Goal: Download file/media

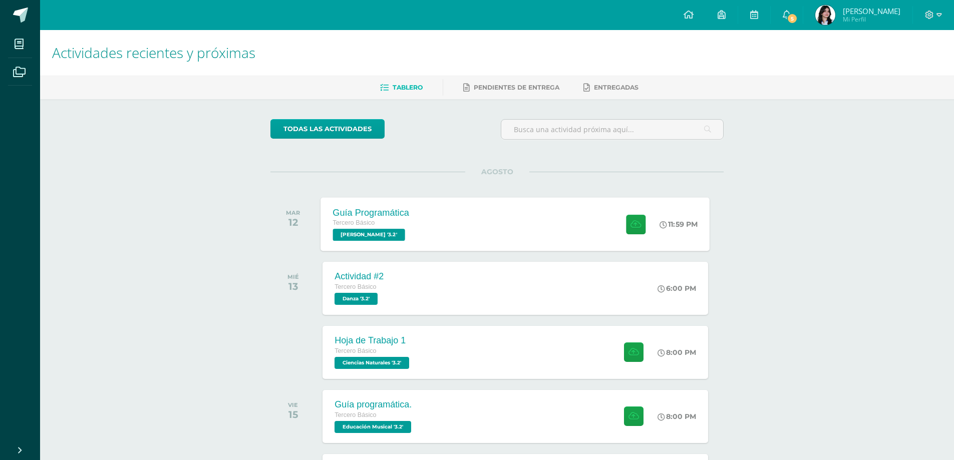
click at [468, 230] on div "Guía Programática Tercero Básico [PERSON_NAME] '3.2' 11:59 PM Guía Programática…" at bounding box center [515, 224] width 389 height 54
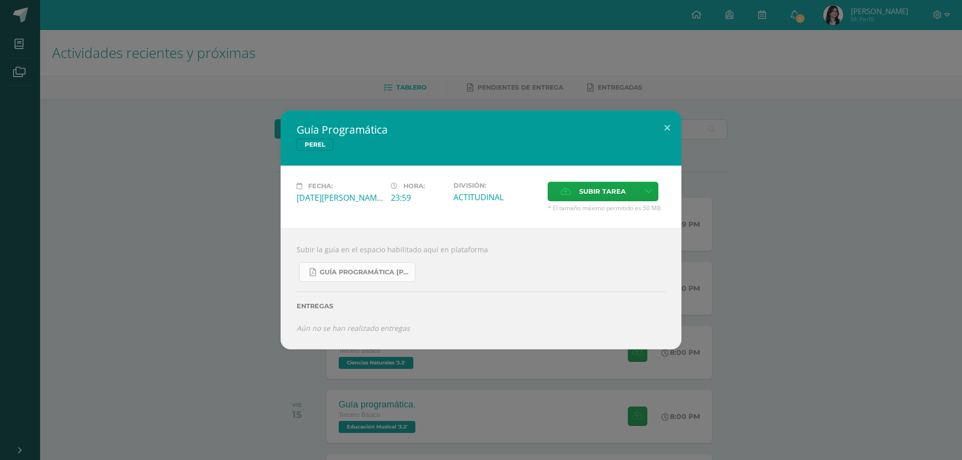
click at [378, 274] on span "Guía Programática [PERSON_NAME] 3ro Básico - Bloque 3 - Profe. [PERSON_NAME].pdf" at bounding box center [365, 272] width 90 height 8
click at [152, 296] on div "Guía Programática [PERSON_NAME] Fecha: [DATE][PERSON_NAME] Hora: 23:59 División…" at bounding box center [481, 230] width 954 height 238
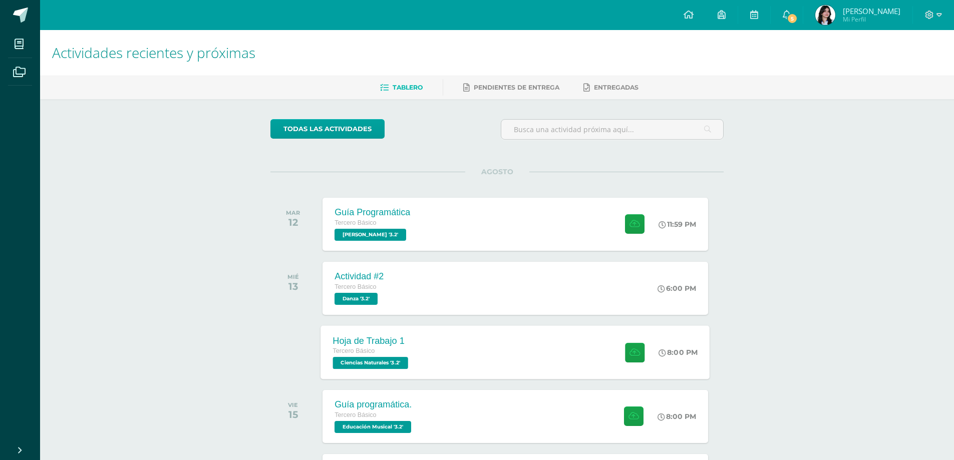
click at [405, 349] on div "Tercero Básico" at bounding box center [372, 351] width 78 height 11
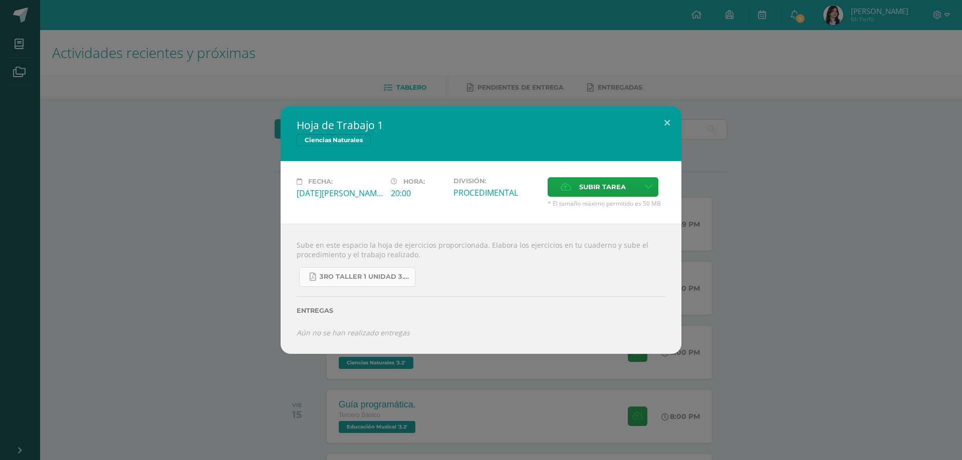
click at [354, 276] on span "3ro Taller 1 unidad 3.pdf" at bounding box center [365, 277] width 90 height 8
click at [197, 297] on div "Hoja de Trabajo 1 Ciencias Naturales Fecha: [DATE][PERSON_NAME] Hora: 20:00 Div…" at bounding box center [481, 230] width 954 height 248
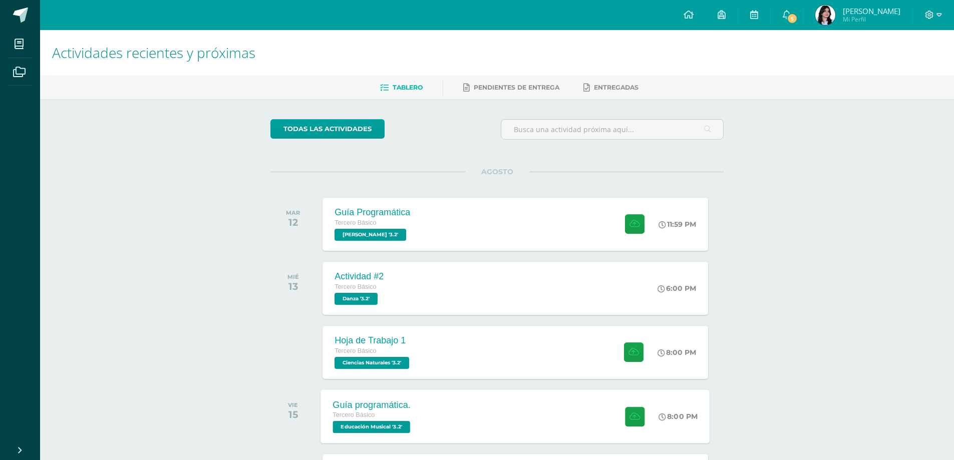
click at [400, 431] on span "Educación Musical '3.2'" at bounding box center [372, 427] width 78 height 12
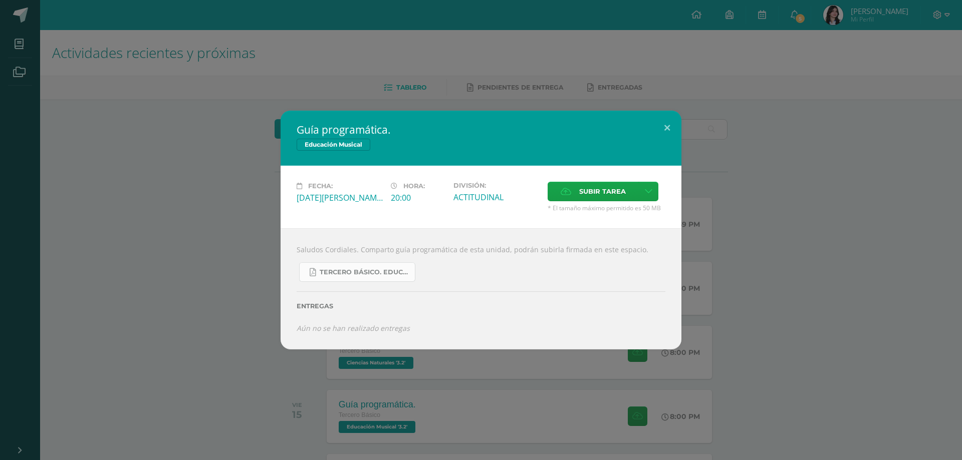
click at [372, 268] on span "Tercero básico. Educación Musical.pdf" at bounding box center [365, 272] width 90 height 8
click at [167, 159] on div "Guía programática. Educación Musical Fecha: [DATE][PERSON_NAME] Hora: 20:00 Div…" at bounding box center [481, 230] width 954 height 238
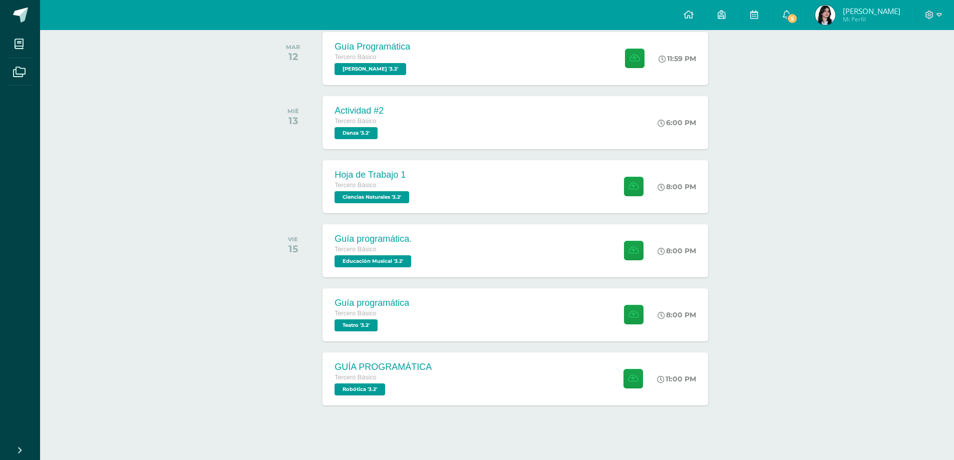
scroll to position [174, 0]
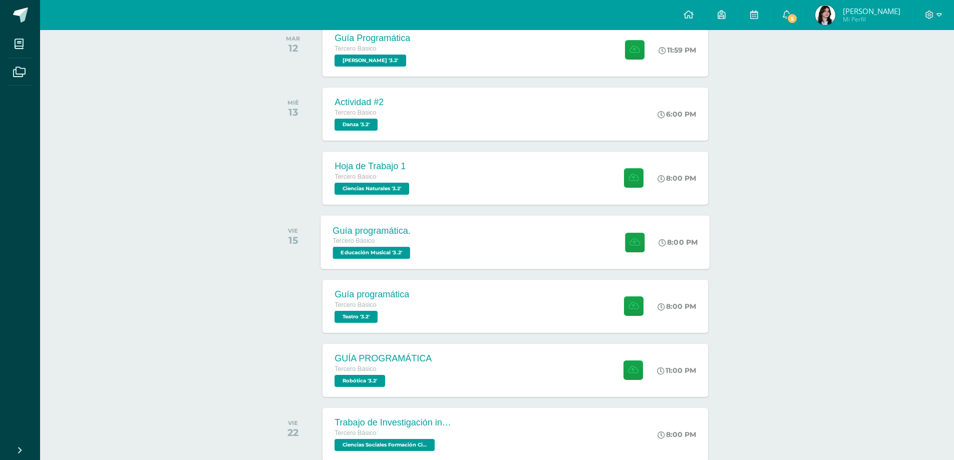
click at [578, 260] on div "Guía programática. Tercero Básico Educación Musical '3.2' 8:00 PM Guía programá…" at bounding box center [515, 242] width 389 height 54
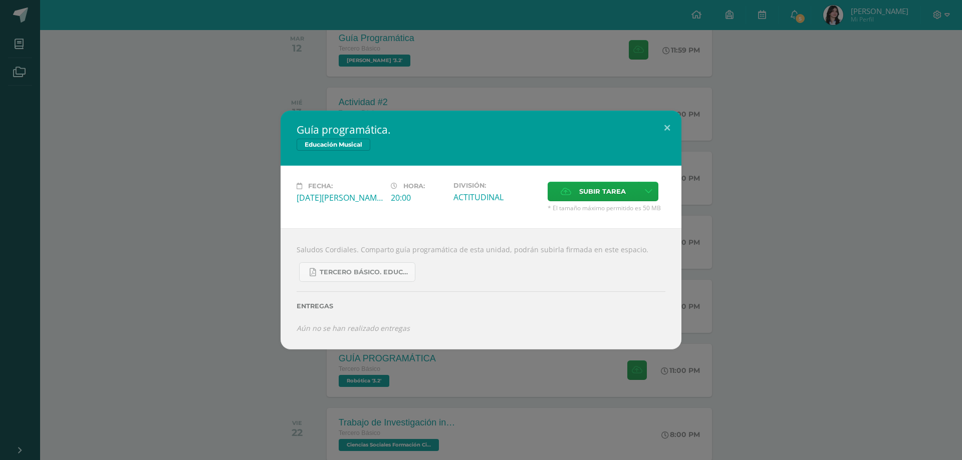
click at [287, 200] on div "Fecha: [DATE][PERSON_NAME] Hora: 20:00 División: ACTITUDINAL Subir tarea" at bounding box center [480, 197] width 401 height 63
click at [310, 263] on link "Tercero básico. Educación Musical.pdf" at bounding box center [357, 272] width 116 height 20
click at [173, 277] on div "Guía programática. Educación Musical Fecha: [DATE][PERSON_NAME] Hora: 20:00 Div…" at bounding box center [481, 230] width 954 height 238
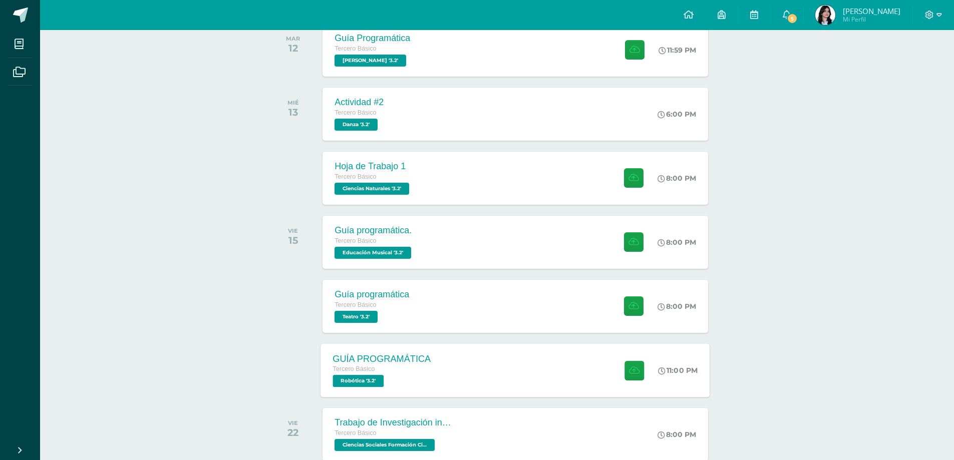
click at [407, 355] on div "GUÍA PROGRAMÁTICA" at bounding box center [382, 359] width 98 height 11
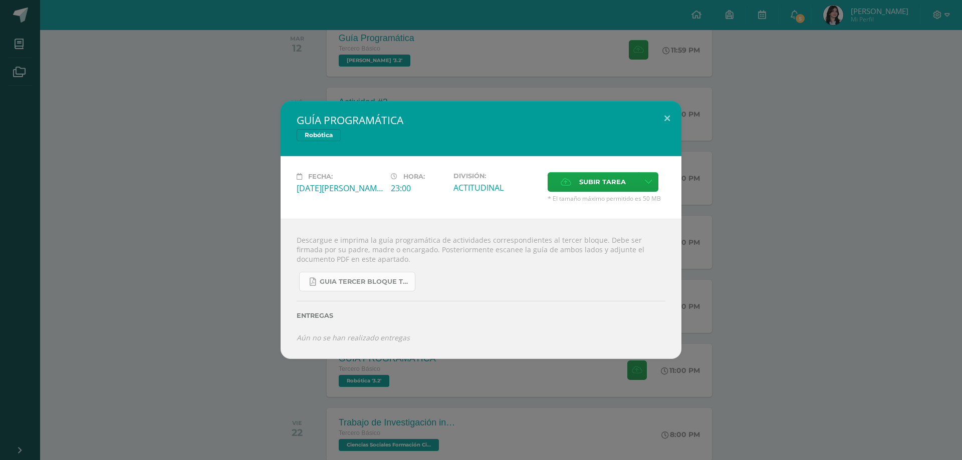
click at [343, 288] on link "GUIA TERCER BLOQUE TERCERO BÁSICO.pdf" at bounding box center [357, 282] width 116 height 20
click at [173, 142] on div "GUÍA PROGRAMÁTICA Robótica Fecha: [DATE][PERSON_NAME] Hora: 23:00 División: Sub…" at bounding box center [481, 229] width 954 height 257
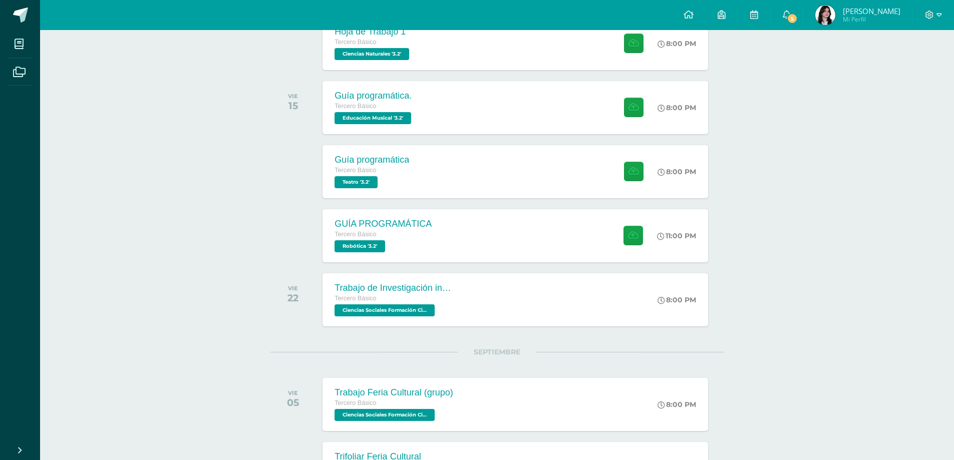
scroll to position [325, 0]
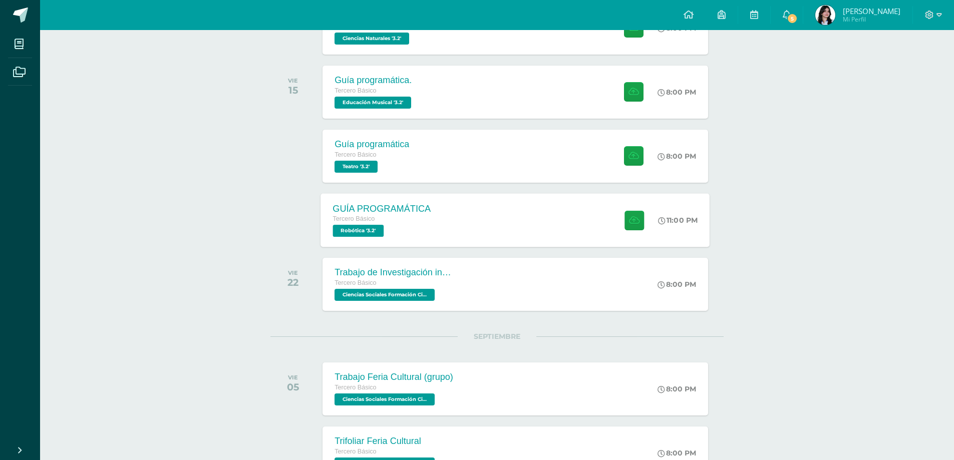
click at [377, 215] on div "Tercero Básico" at bounding box center [382, 219] width 98 height 11
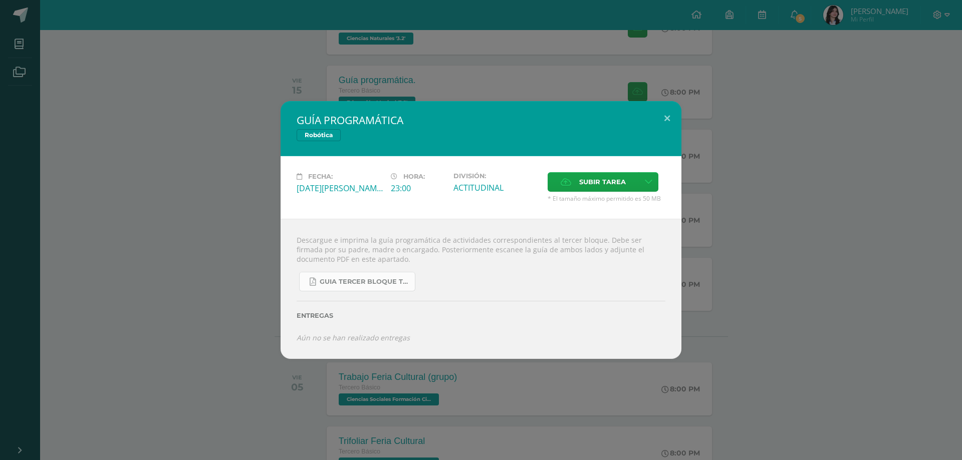
click at [310, 290] on link "GUIA TERCER BLOQUE TERCERO BÁSICO.pdf" at bounding box center [357, 282] width 116 height 20
click at [152, 134] on div "GUÍA PROGRAMÁTICA Robótica Fecha: [DATE][PERSON_NAME] Hora: 23:00 División: Sub…" at bounding box center [481, 229] width 954 height 257
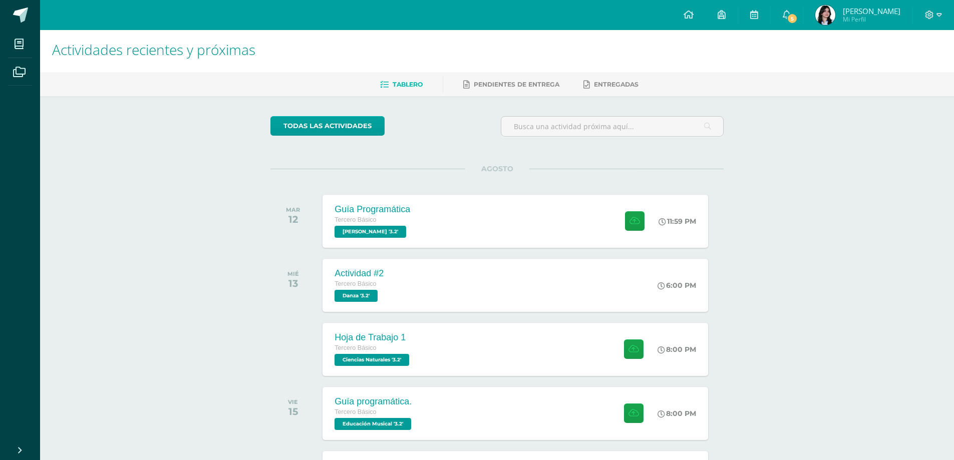
scroll to position [0, 0]
